Goal: Information Seeking & Learning: Learn about a topic

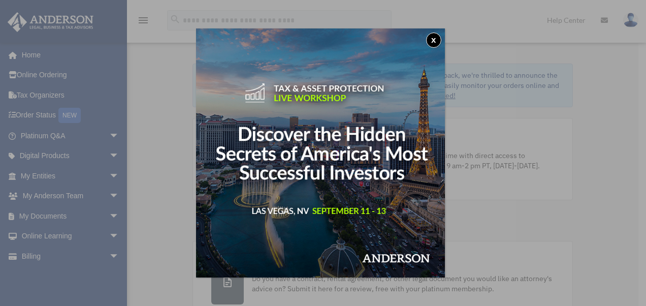
click at [434, 42] on button "x" at bounding box center [433, 40] width 15 height 15
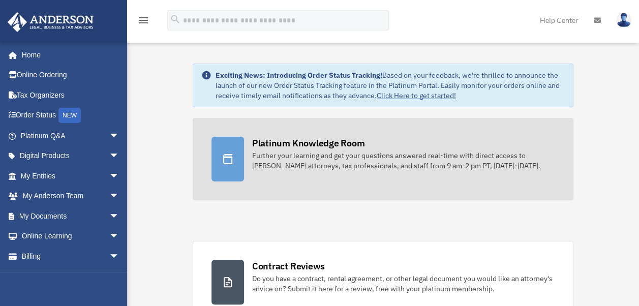
click at [291, 151] on div "Further your learning and get your questions answered real-time with direct acc…" at bounding box center [403, 160] width 303 height 20
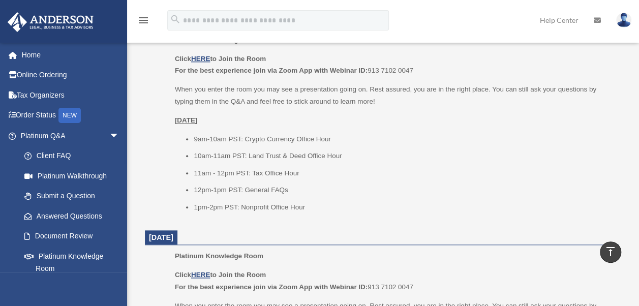
scroll to position [451, 0]
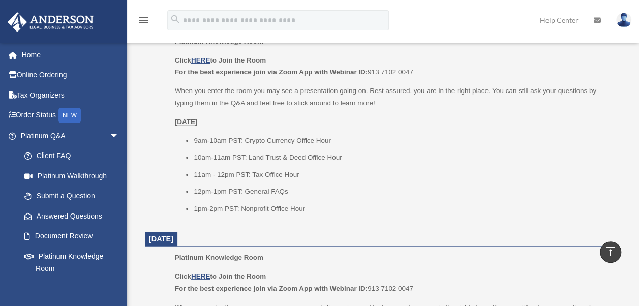
click at [417, 159] on li "10am-11am PST: Land Trust & Deed Office Hour" at bounding box center [403, 157] width 418 height 12
click at [431, 141] on li "9am-10am PST: Crypto Currency Office Hour" at bounding box center [403, 141] width 418 height 12
click at [205, 56] on u "HERE" at bounding box center [200, 60] width 19 height 8
